Goal: Task Accomplishment & Management: Manage account settings

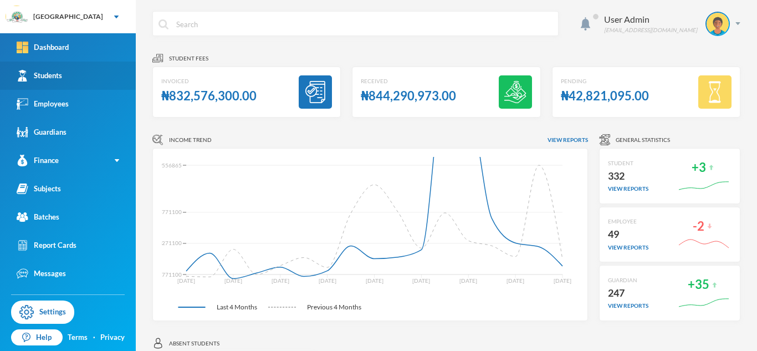
click at [63, 75] on link "Students" at bounding box center [68, 76] width 136 height 28
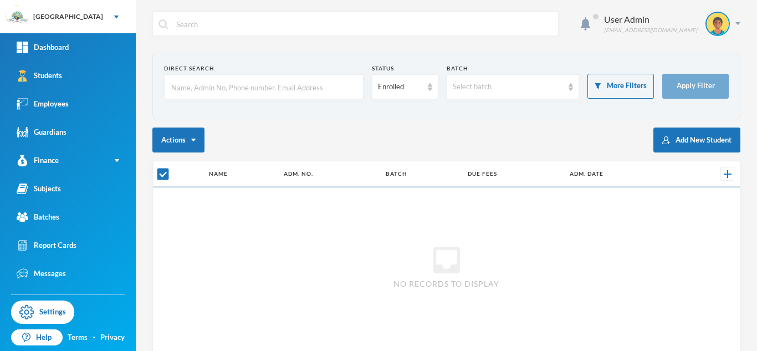
click at [191, 82] on input "text" at bounding box center [263, 87] width 187 height 25
type input "adewale"
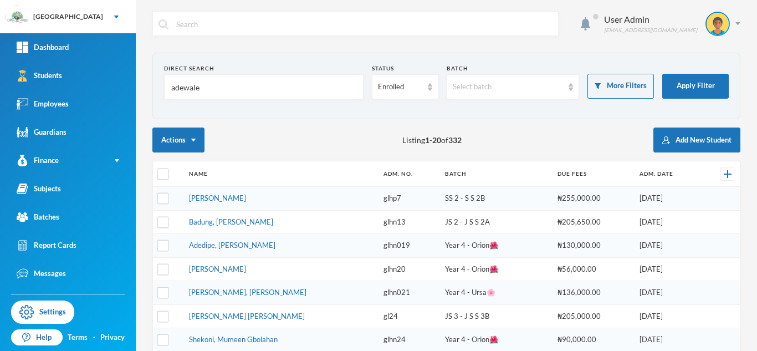
checkbox input "false"
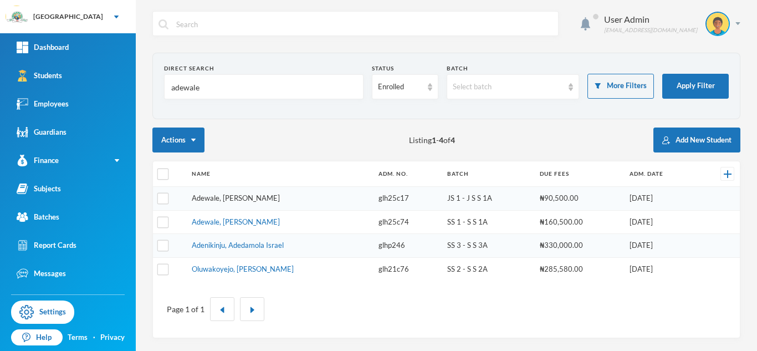
click at [262, 198] on link "Adewale, [PERSON_NAME]" at bounding box center [236, 197] width 88 height 9
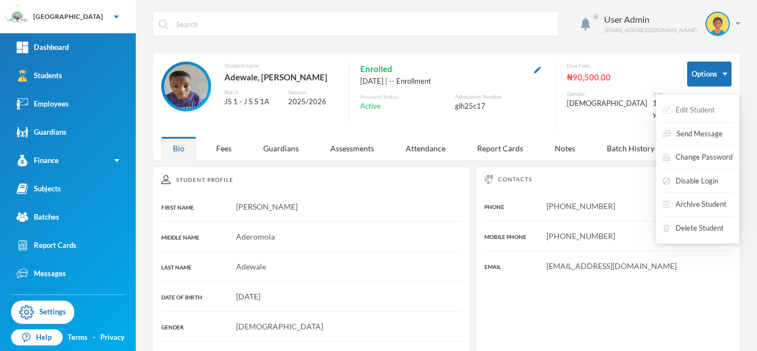
click at [692, 110] on button "Edit Student" at bounding box center [689, 110] width 54 height 20
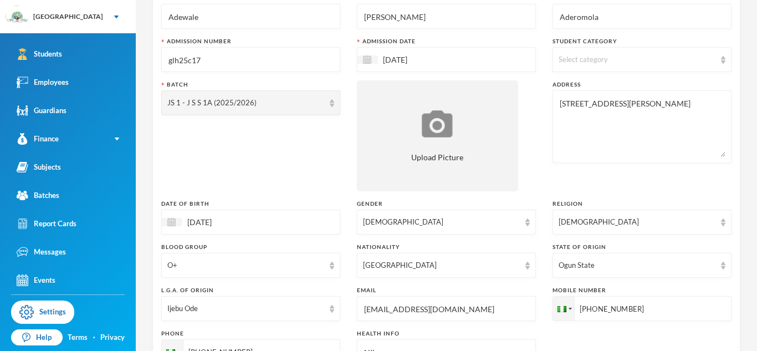
scroll to position [92, 0]
click at [67, 55] on link "Students" at bounding box center [68, 54] width 136 height 28
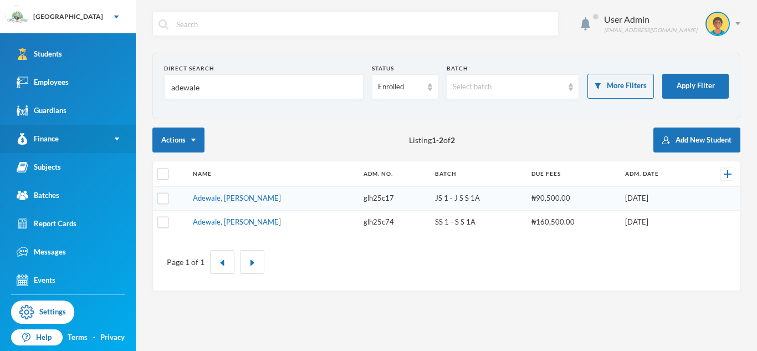
click at [109, 142] on link "Finance" at bounding box center [68, 139] width 136 height 28
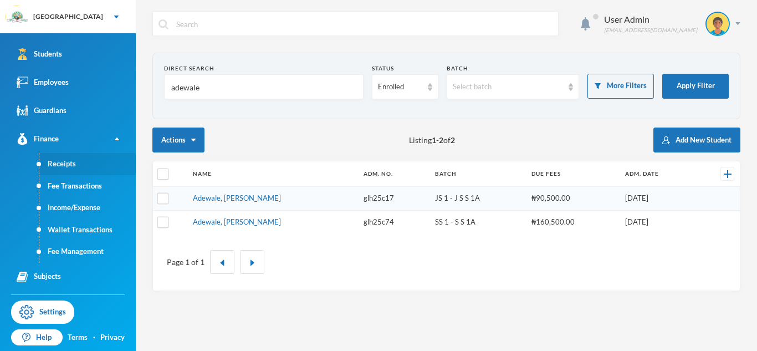
click at [76, 161] on link "Receipts" at bounding box center [87, 164] width 96 height 22
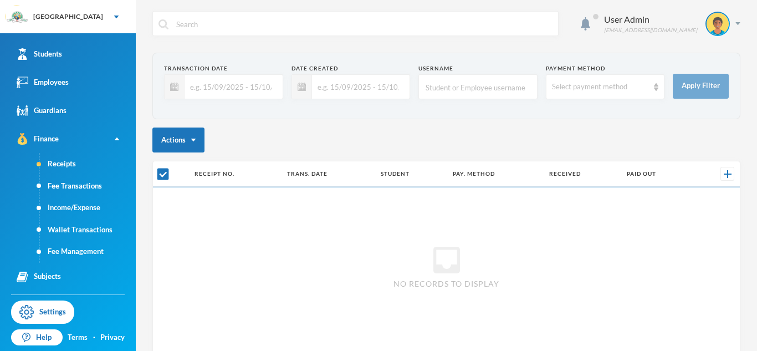
checkbox input "false"
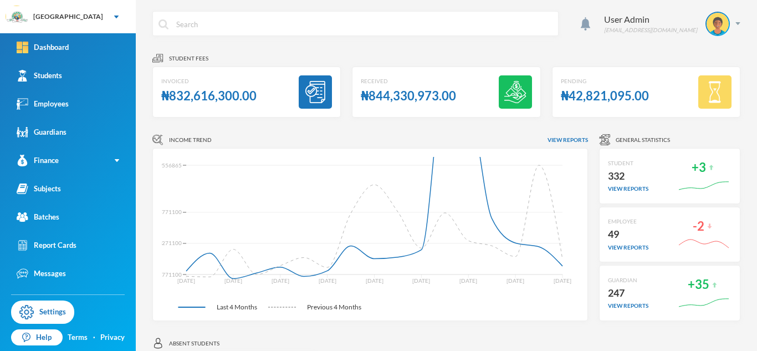
click at [75, 70] on link "Students" at bounding box center [68, 76] width 136 height 28
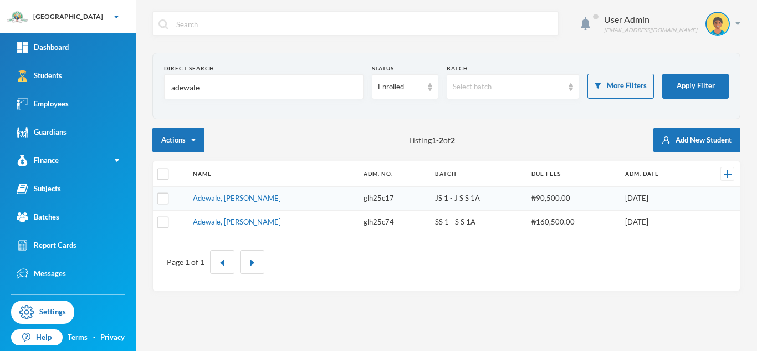
click at [208, 86] on input "adewale" at bounding box center [263, 87] width 187 height 25
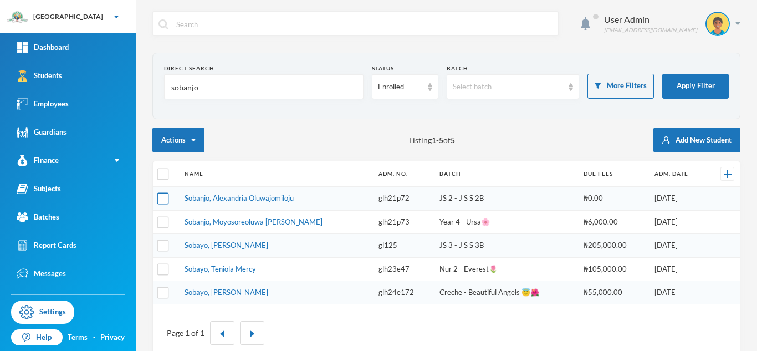
type input "sobanjo"
click at [165, 199] on input "checkbox" at bounding box center [163, 199] width 12 height 12
checkbox input "true"
click at [163, 222] on input "checkbox" at bounding box center [163, 222] width 12 height 12
checkbox input "true"
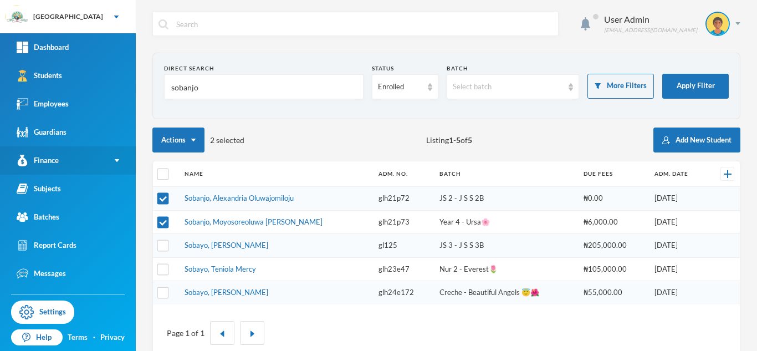
click at [110, 161] on link "Finance" at bounding box center [68, 160] width 136 height 28
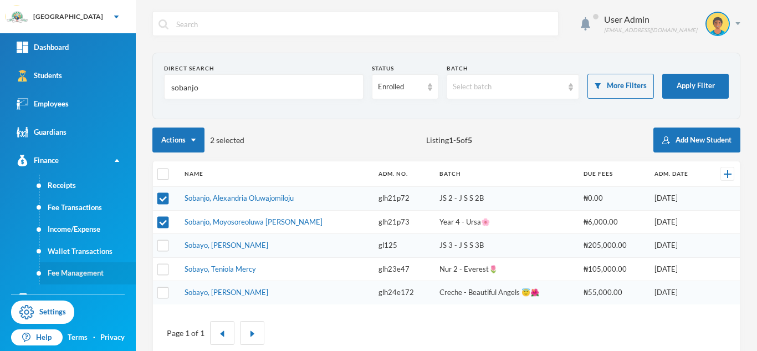
click at [76, 273] on link "Fee Management" at bounding box center [87, 273] width 96 height 22
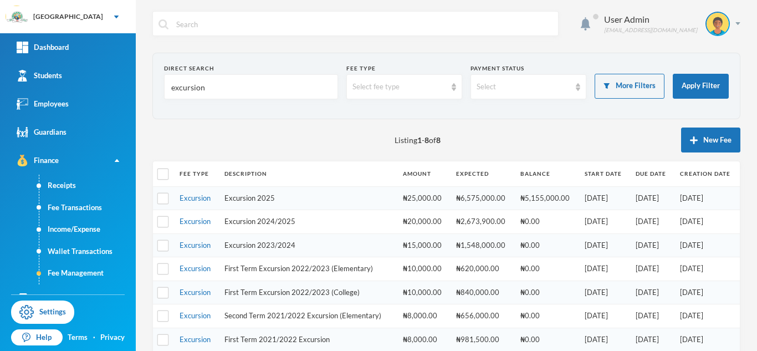
click at [252, 93] on input "excursion" at bounding box center [251, 87] width 162 height 25
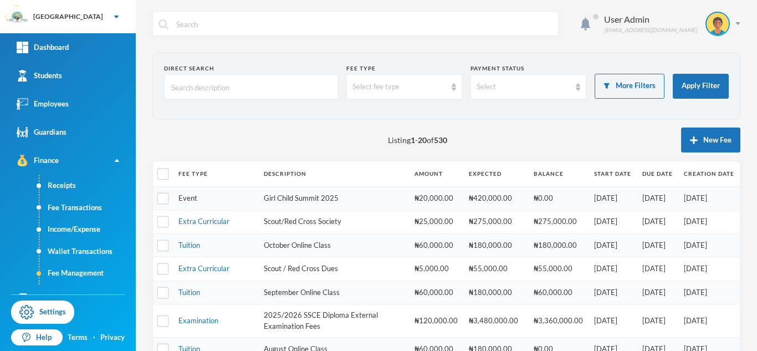
click at [189, 199] on link "Event" at bounding box center [187, 197] width 19 height 9
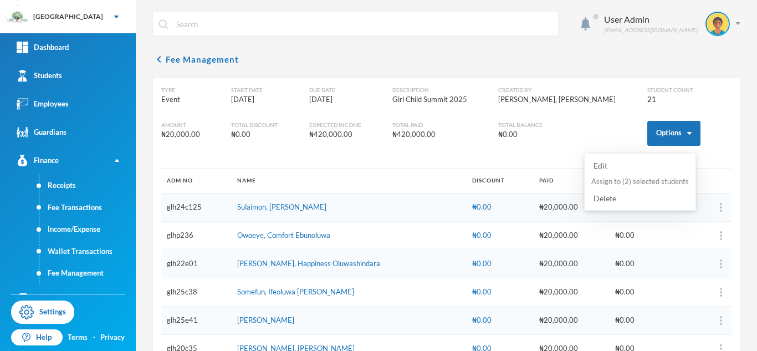
click at [631, 184] on button "Assign to ( 2 ) selected students" at bounding box center [640, 182] width 100 height 20
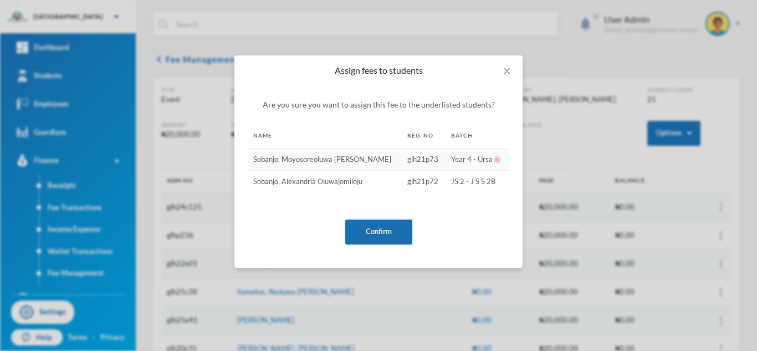
click at [386, 231] on button "Confirm" at bounding box center [378, 231] width 67 height 25
